Goal: Task Accomplishment & Management: Manage account settings

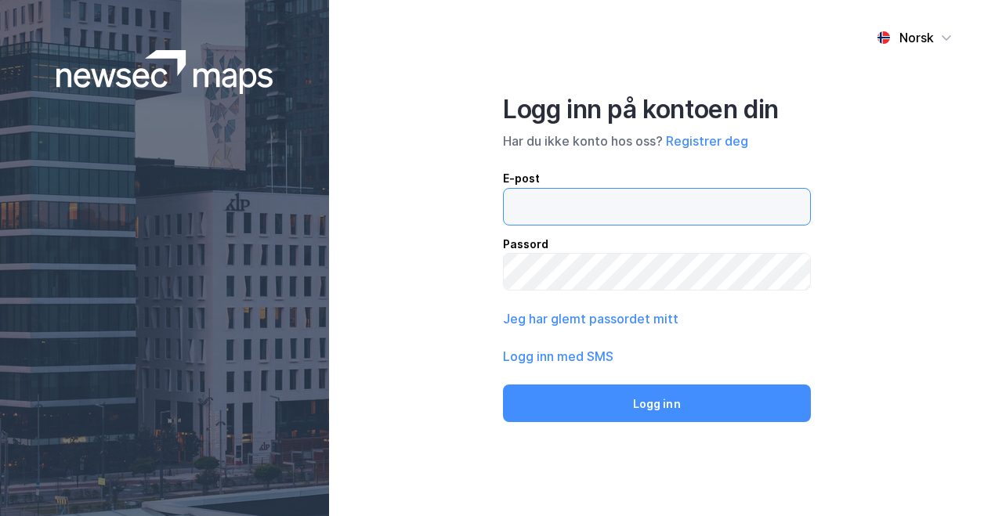
click at [628, 205] on input "email" at bounding box center [657, 207] width 306 height 36
type input "[PERSON_NAME][EMAIL_ADDRESS][PERSON_NAME][PERSON_NAME][DOMAIN_NAME]"
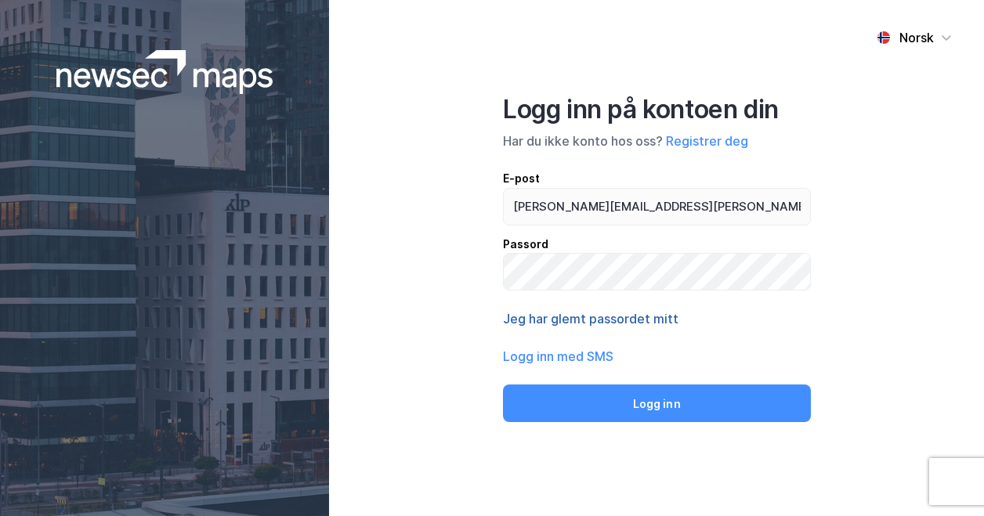
click at [611, 316] on button "Jeg har glemt passordet mitt" at bounding box center [591, 319] width 176 height 19
